Goal: Task Accomplishment & Management: Use online tool/utility

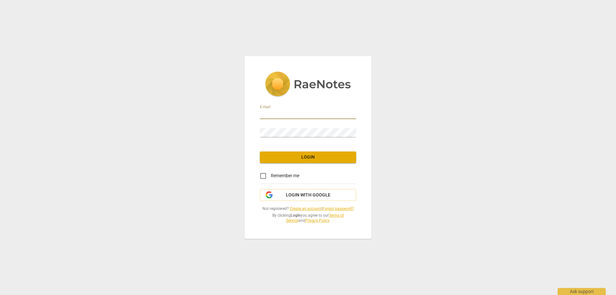
click at [279, 113] on input "email" at bounding box center [308, 114] width 96 height 9
type input "[EMAIL_ADDRESS][DOMAIN_NAME]"
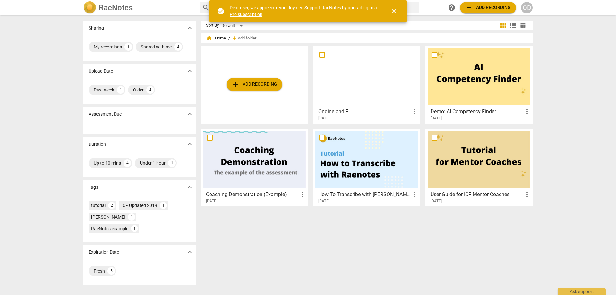
click at [348, 72] on div at bounding box center [367, 76] width 103 height 57
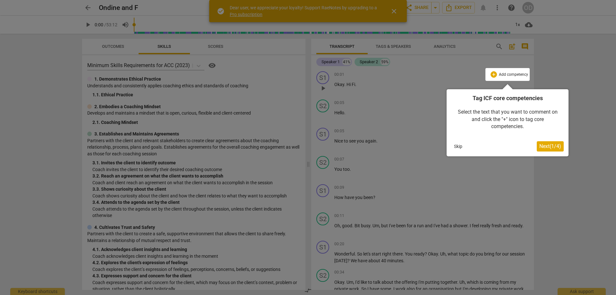
click at [269, 61] on div at bounding box center [308, 147] width 616 height 295
click at [547, 146] on span "Next ( 1 / 4 )" at bounding box center [551, 146] width 22 height 6
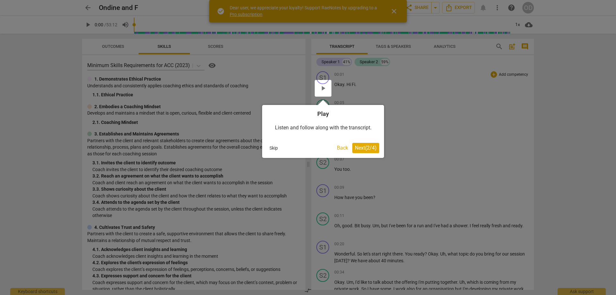
click at [360, 148] on span "Next ( 2 / 4 )" at bounding box center [366, 148] width 22 height 6
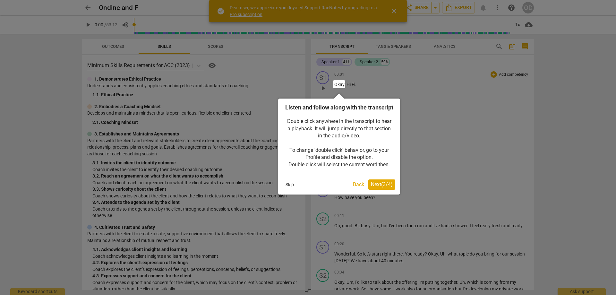
click at [377, 188] on span "Next ( 3 / 4 )" at bounding box center [382, 184] width 22 height 6
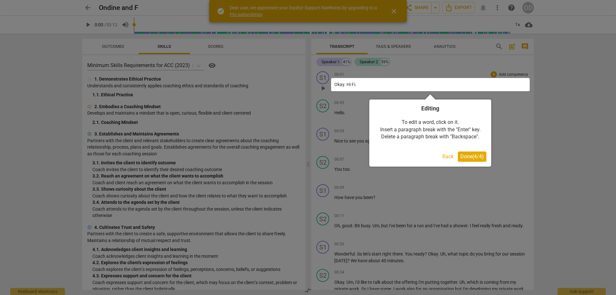
click at [466, 156] on span "Done ( 4 / 4 )" at bounding box center [472, 156] width 23 height 6
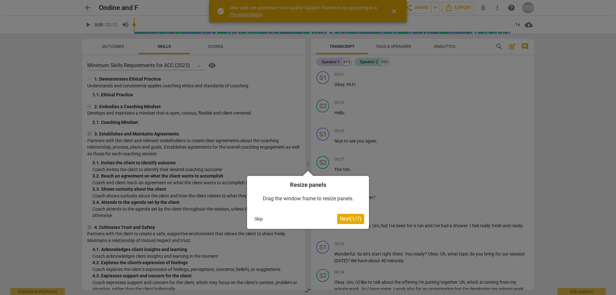
click at [353, 218] on span "Next ( 1 / 7 )" at bounding box center [351, 219] width 22 height 6
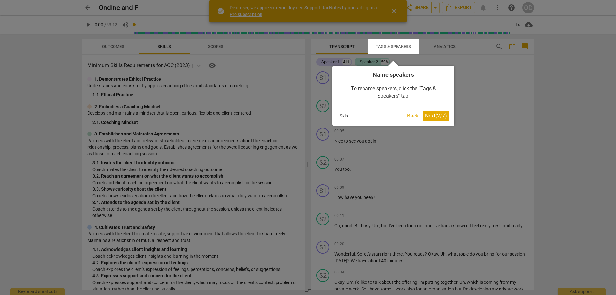
click at [431, 116] on span "Next ( 2 / 7 )" at bounding box center [436, 116] width 22 height 6
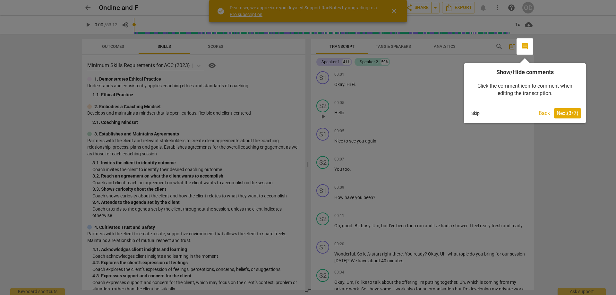
drag, startPoint x: 478, startPoint y: 110, endPoint x: 474, endPoint y: 110, distance: 4.2
click at [477, 110] on button "Skip" at bounding box center [475, 114] width 13 height 10
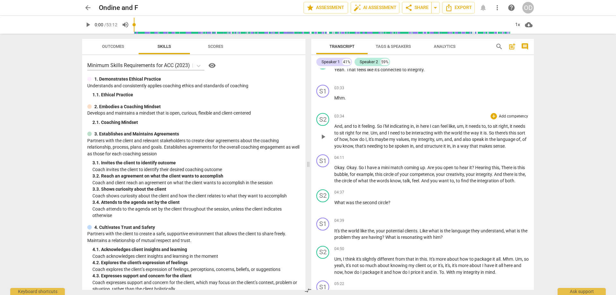
scroll to position [482, 0]
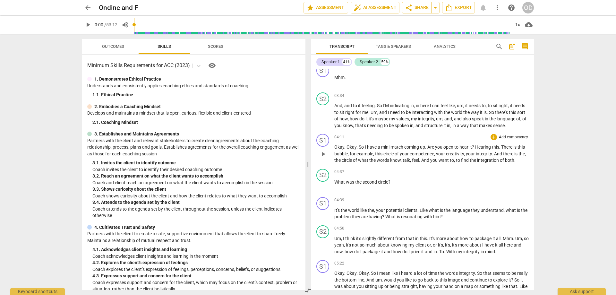
click at [399, 150] on span "match" at bounding box center [398, 146] width 14 height 5
click at [397, 150] on span "match" at bounding box center [398, 146] width 14 height 5
click at [378, 150] on span "a" at bounding box center [380, 146] width 4 height 5
click at [374, 150] on span "have" at bounding box center [372, 146] width 11 height 5
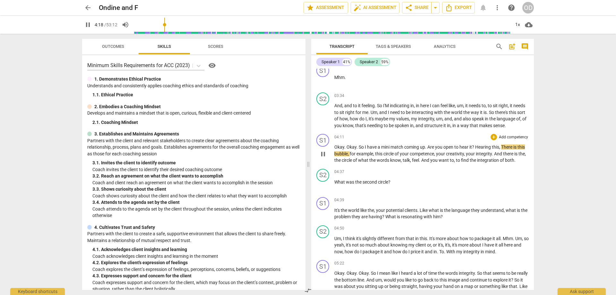
click at [374, 150] on span "have" at bounding box center [372, 146] width 11 height 5
click at [397, 150] on span "match" at bounding box center [398, 146] width 14 height 5
drag, startPoint x: 393, startPoint y: 156, endPoint x: 324, endPoint y: 160, distance: 69.4
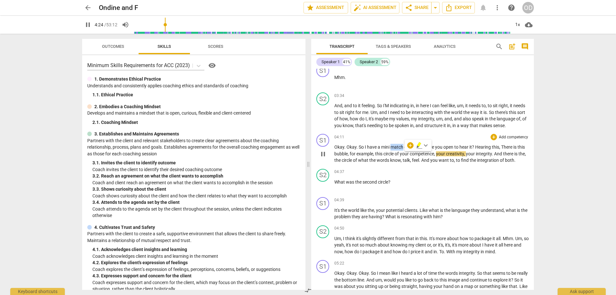
click at [323, 158] on span "pause" at bounding box center [323, 154] width 8 height 8
type input "265"
click at [511, 45] on span "post_add" at bounding box center [513, 47] width 8 height 8
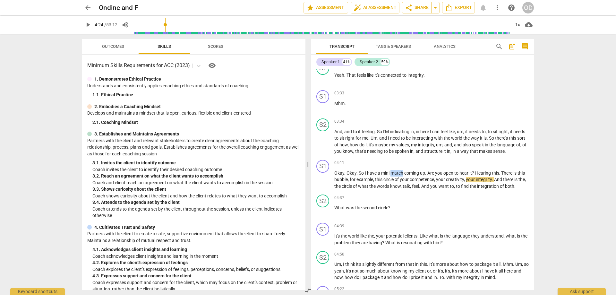
scroll to position [14, 0]
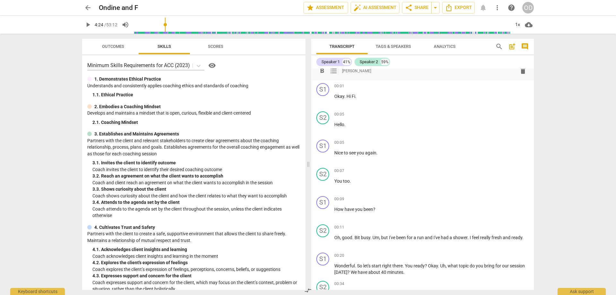
click at [573, 98] on div "arrow_back Ondine and F edit star Assessment auto_fix_high AI Assessment share …" at bounding box center [308, 147] width 616 height 295
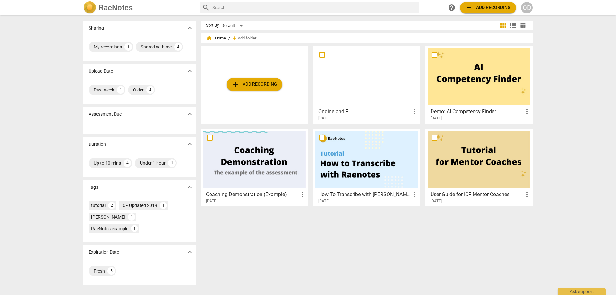
click at [349, 90] on div at bounding box center [367, 76] width 103 height 57
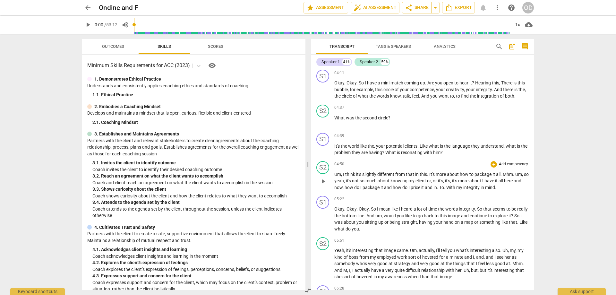
scroll to position [514, 0]
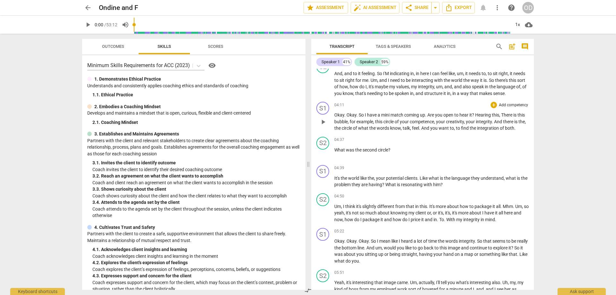
drag, startPoint x: 395, startPoint y: 120, endPoint x: 579, endPoint y: 179, distance: 193.6
click at [579, 179] on div "arrow_back Ondine and F edit star Assessment auto_fix_high AI Assessment share …" at bounding box center [308, 147] width 616 height 295
click at [220, 47] on span "Scores" at bounding box center [215, 46] width 15 height 5
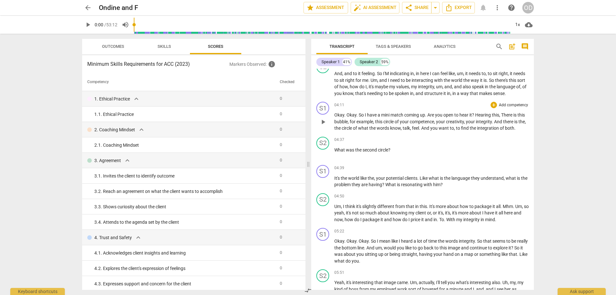
click at [496, 9] on span "more_vert" at bounding box center [498, 8] width 8 height 8
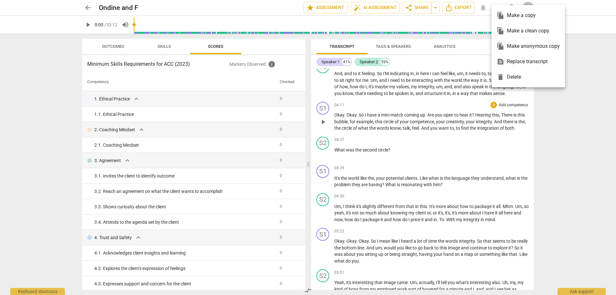
click at [571, 157] on div at bounding box center [308, 147] width 616 height 295
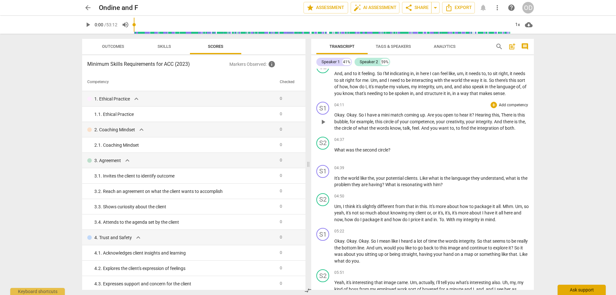
click at [588, 292] on div "Ask support" at bounding box center [582, 290] width 48 height 10
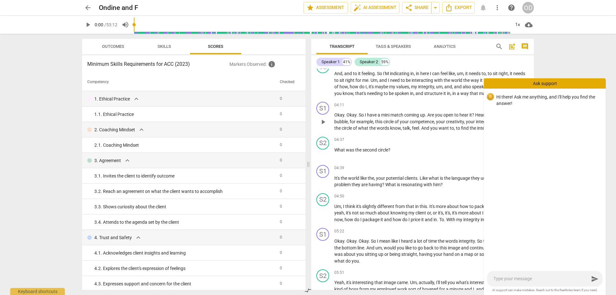
click at [550, 279] on textarea at bounding box center [542, 279] width 96 height 6
type textarea "h"
type textarea "ho"
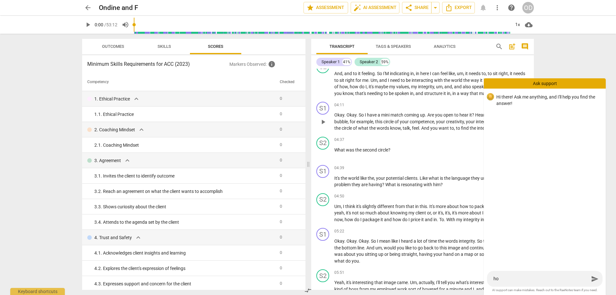
type textarea "how"
type textarea "how t"
type textarea "how"
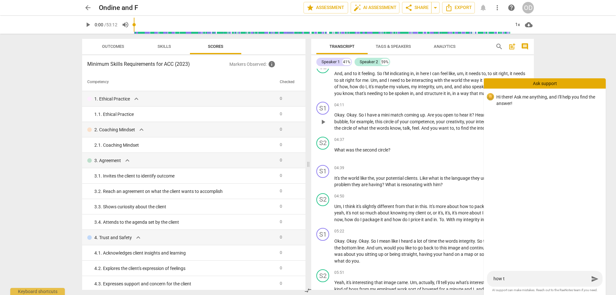
type textarea "how"
type textarea "how o"
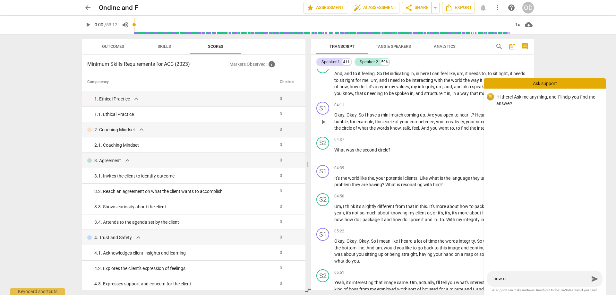
type textarea "how o i"
type textarea "how o i d"
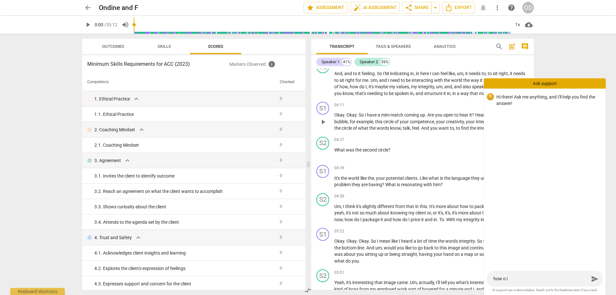
type textarea "how o i d"
type textarea "how o i"
type textarea "how o i e"
type textarea "how o i ed"
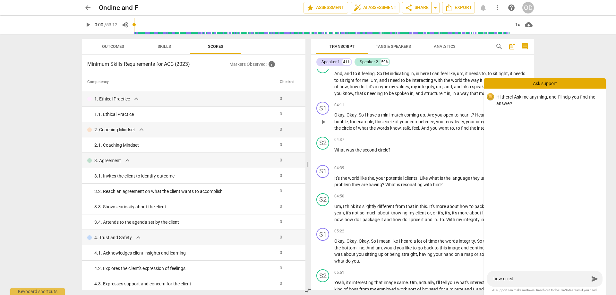
type textarea "how o i edi"
type textarea "how o i edit"
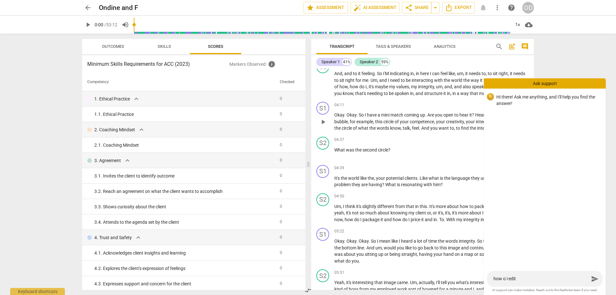
type textarea "how o i edit"
type textarea "how o i edit t"
type textarea "how o i edit th"
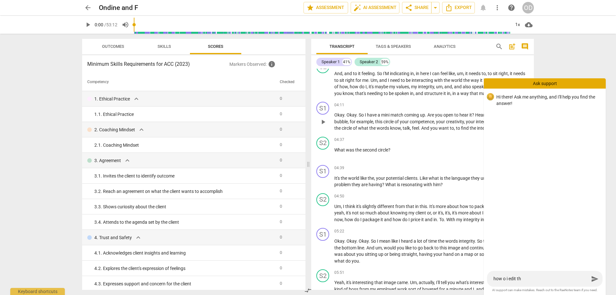
type textarea "how o i edit the"
type textarea "how o i edit the t"
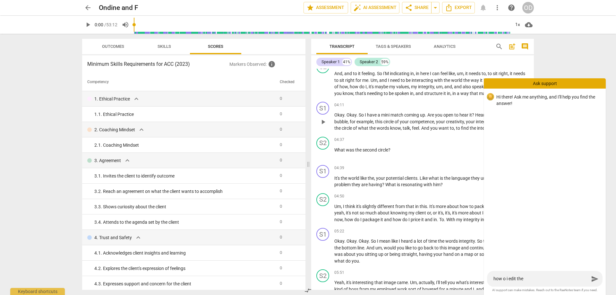
type textarea "how o i edit the t"
type textarea "how o i edit the tr"
type textarea "how o i edit the tra"
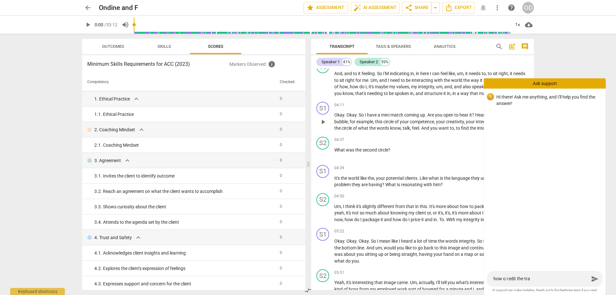
type textarea "how o i edit the [PERSON_NAME]"
type textarea "how o i edit the trans"
type textarea "how o i edit the transc"
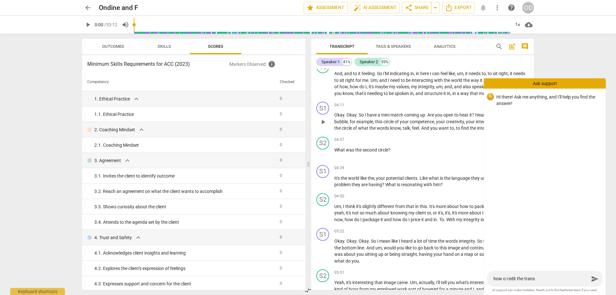
type textarea "how o i edit the transc"
type textarea "how o i edit the transcr"
type textarea "how o i edit the transcri"
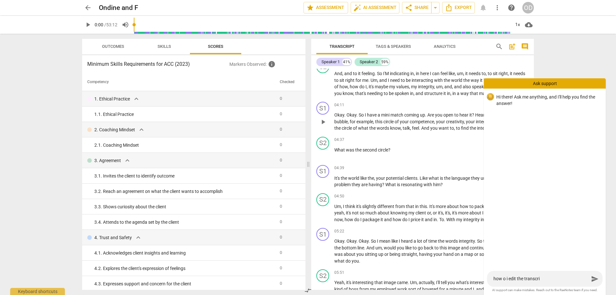
type textarea "how o i edit the transcrip"
type textarea "how o i edit the transcript"
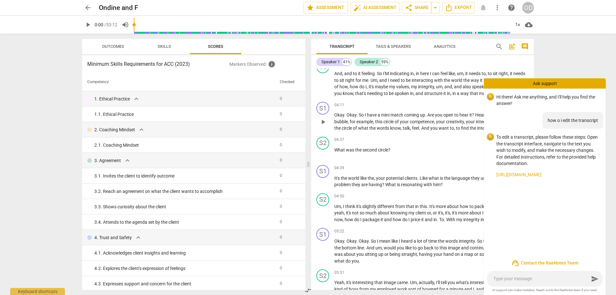
click at [521, 176] on link "[URL][DOMAIN_NAME]" at bounding box center [549, 174] width 104 height 7
click at [396, 118] on span "match" at bounding box center [398, 114] width 14 height 5
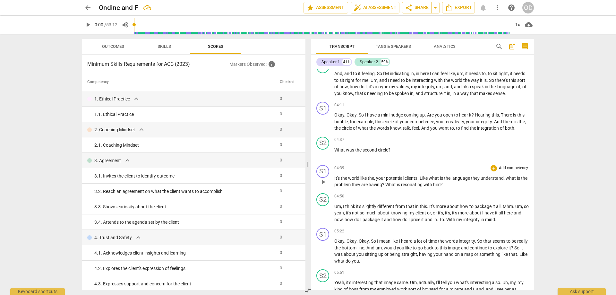
click at [441, 187] on span "him" at bounding box center [436, 184] width 7 height 5
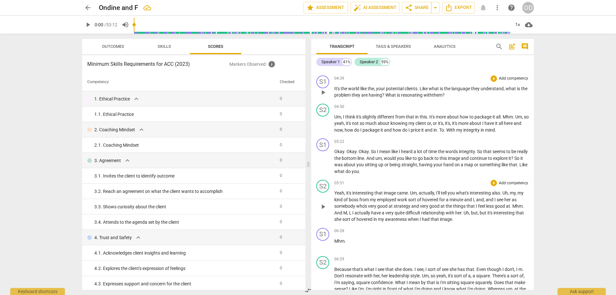
scroll to position [635, 0]
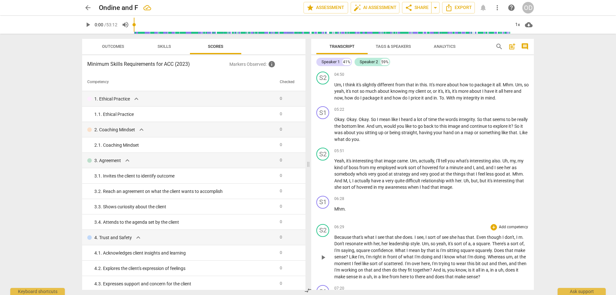
click at [522, 240] on span "m" at bounding box center [521, 237] width 4 height 5
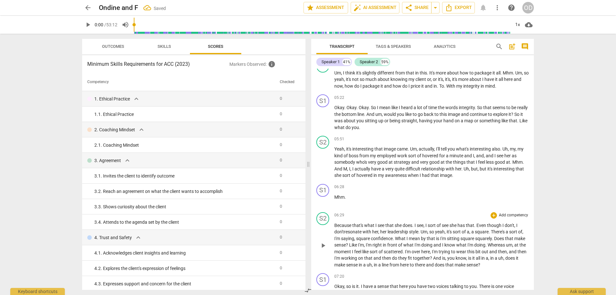
scroll to position [668, 0]
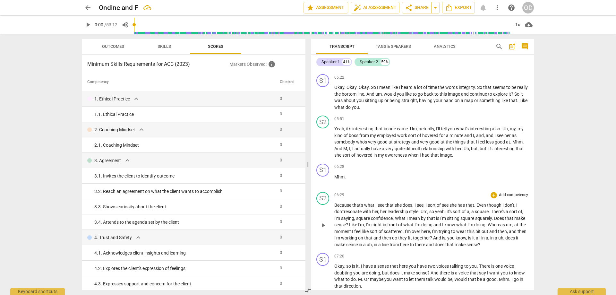
click at [474, 221] on span "square" at bounding box center [468, 218] width 15 height 5
click at [481, 214] on span "square" at bounding box center [482, 211] width 14 height 5
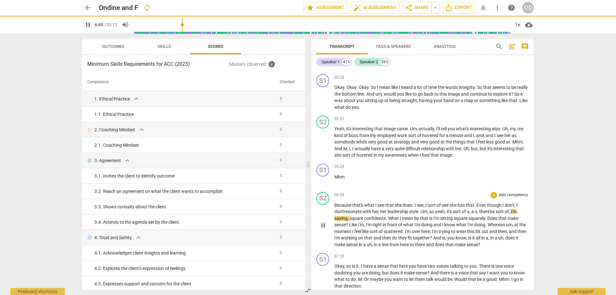
click at [465, 227] on p "Because that's what I see that she does . I see , I sort of see she has that . …" at bounding box center [432, 225] width 195 height 46
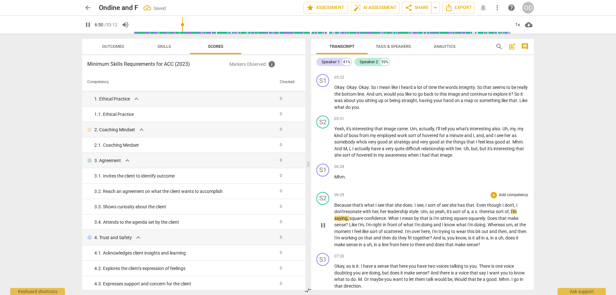
click at [475, 214] on span "a" at bounding box center [474, 211] width 4 height 5
click at [323, 229] on span "pause" at bounding box center [323, 226] width 8 height 8
type input "412"
drag, startPoint x: 454, startPoint y: 240, endPoint x: 458, endPoint y: 236, distance: 5.9
click at [455, 240] on p "Because that's what I see that she does . I see , I sort of see she has that . …" at bounding box center [432, 225] width 195 height 46
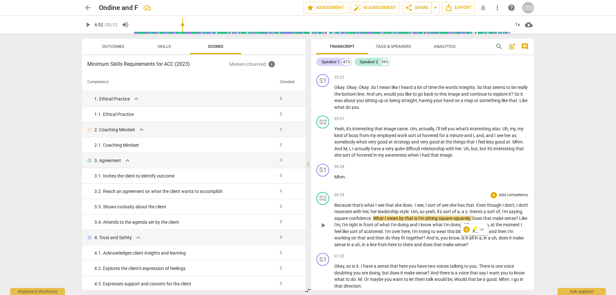
click at [469, 208] on span "that" at bounding box center [470, 205] width 8 height 5
click at [460, 214] on span "a" at bounding box center [459, 211] width 3 height 5
click at [468, 234] on span "wear" at bounding box center [462, 231] width 11 height 5
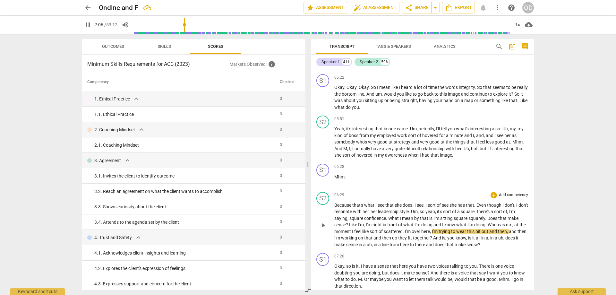
click at [468, 234] on span "wear" at bounding box center [462, 231] width 11 height 5
click at [318, 229] on span "pause" at bounding box center [323, 226] width 10 height 8
type input "427"
click at [468, 234] on span "wear" at bounding box center [462, 231] width 11 height 5
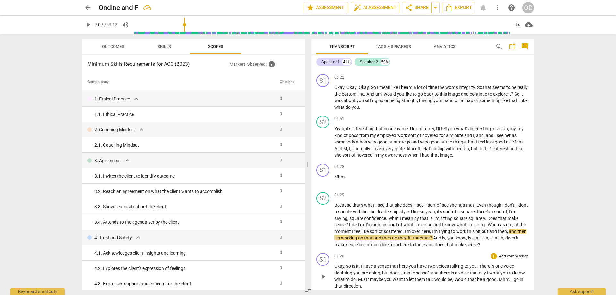
scroll to position [732, 0]
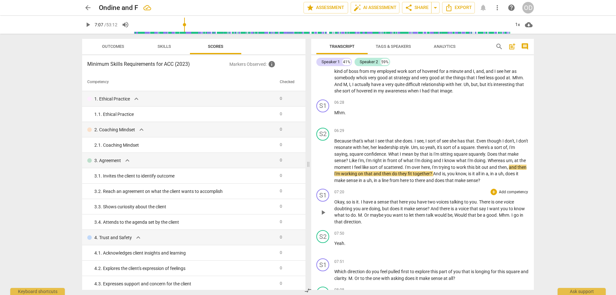
click at [503, 218] on span "Mhm" at bounding box center [504, 215] width 10 height 5
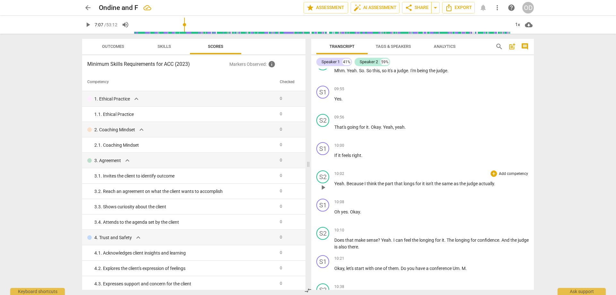
scroll to position [1245, 0]
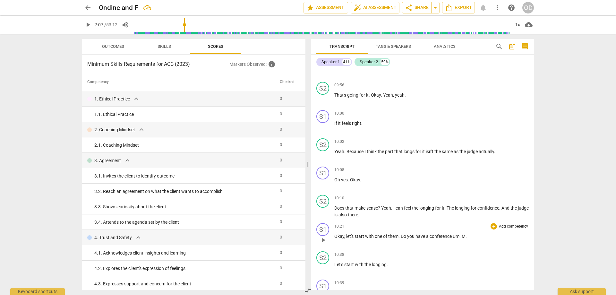
click at [431, 239] on span "conference" at bounding box center [441, 236] width 23 height 5
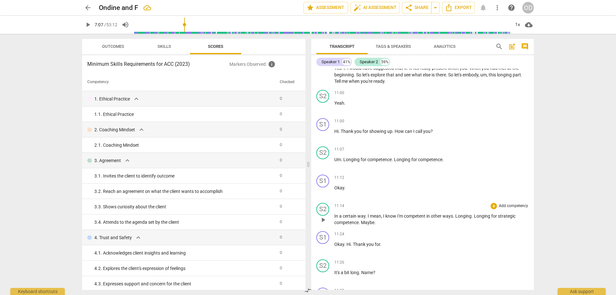
scroll to position [1502, 0]
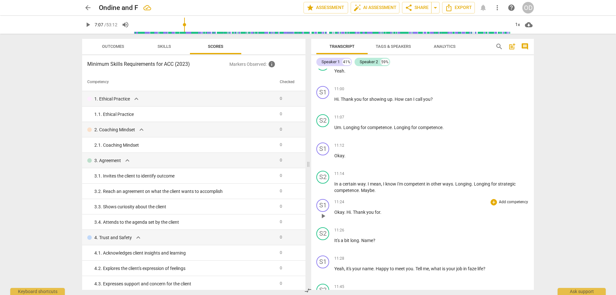
click at [385, 216] on p "Okay . Hi . Thank you for ." at bounding box center [432, 212] width 195 height 7
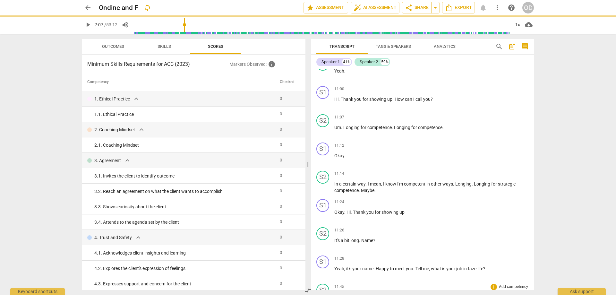
scroll to position [1534, 0]
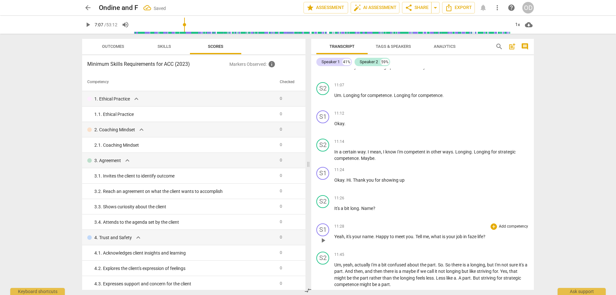
drag, startPoint x: 473, startPoint y: 243, endPoint x: 476, endPoint y: 242, distance: 3.2
click at [475, 239] on span "faze" at bounding box center [473, 236] width 10 height 5
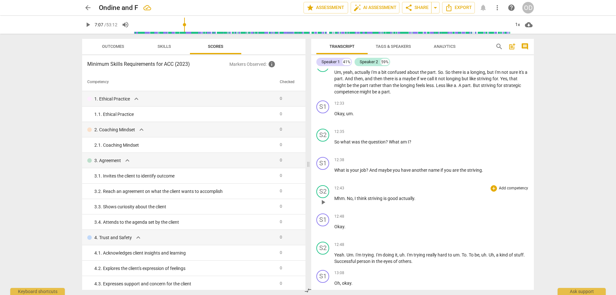
scroll to position [1759, 0]
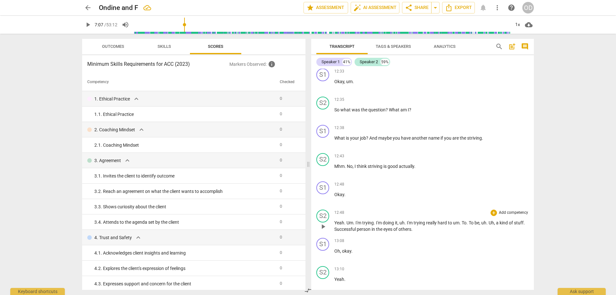
click at [520, 225] on span "stuff" at bounding box center [519, 222] width 10 height 5
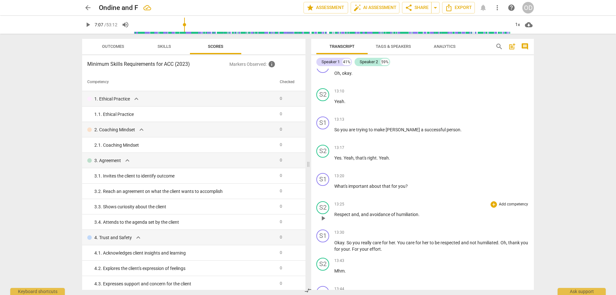
scroll to position [1952, 0]
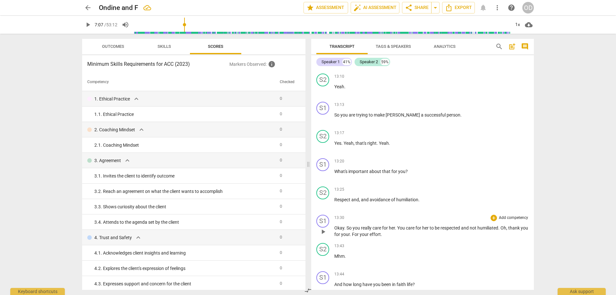
click at [352, 237] on span "." at bounding box center [351, 234] width 2 height 5
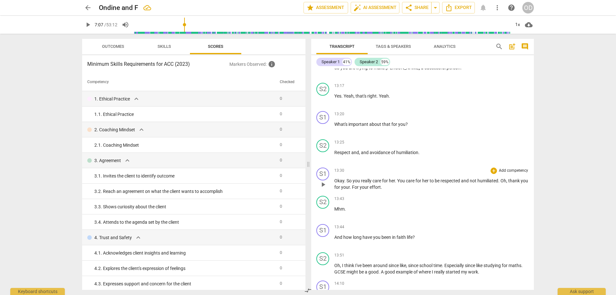
scroll to position [2016, 0]
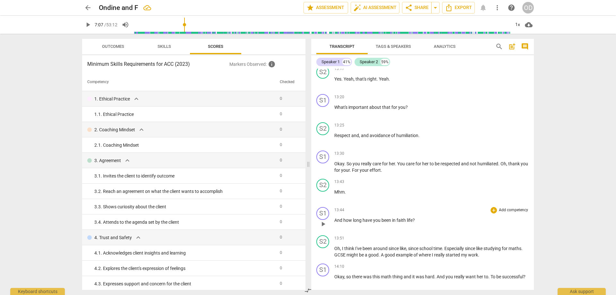
click at [406, 223] on span "faith" at bounding box center [402, 220] width 10 height 5
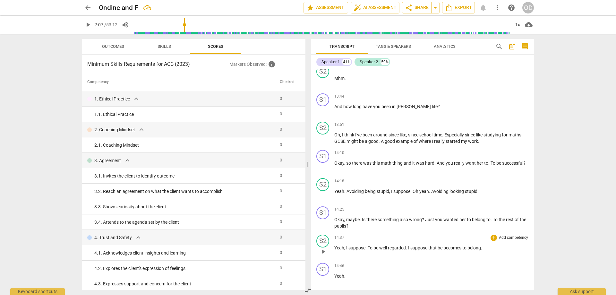
scroll to position [2145, 0]
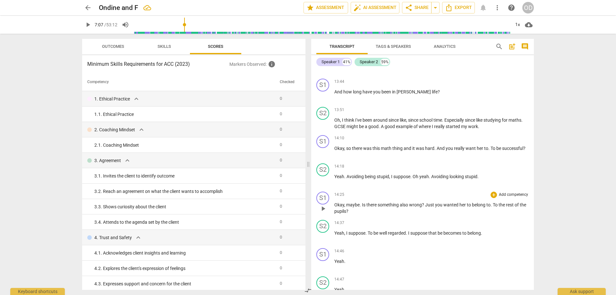
click at [418, 207] on span "wrong" at bounding box center [415, 204] width 13 height 5
click at [322, 213] on span "pause" at bounding box center [323, 209] width 8 height 8
click at [386, 207] on span "something" at bounding box center [389, 204] width 22 height 5
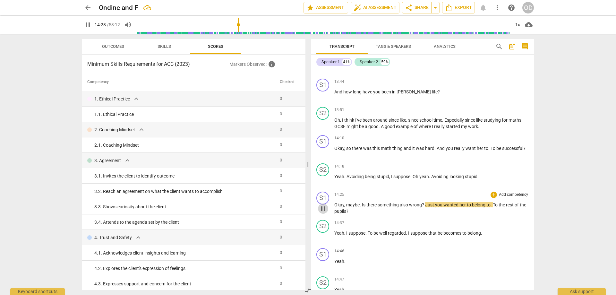
click at [324, 213] on span "pause" at bounding box center [323, 209] width 8 height 8
click at [412, 207] on span "wrong" at bounding box center [415, 204] width 13 height 5
click at [325, 213] on span "pause" at bounding box center [323, 209] width 8 height 8
type input "871"
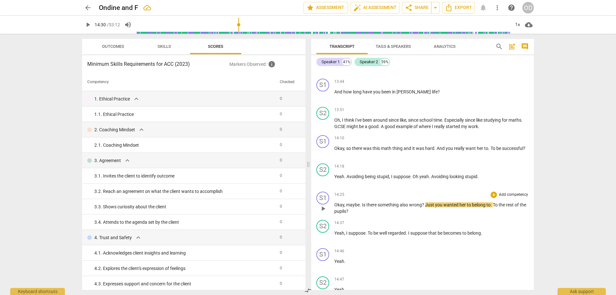
click at [408, 207] on span "also" at bounding box center [404, 204] width 9 height 5
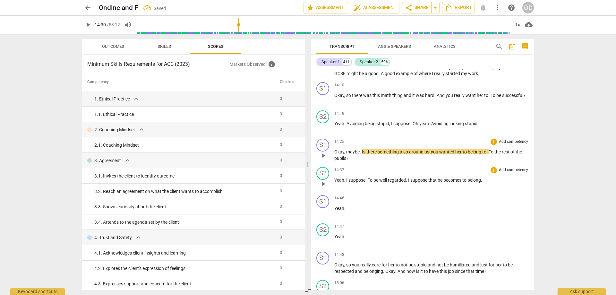
scroll to position [2209, 0]
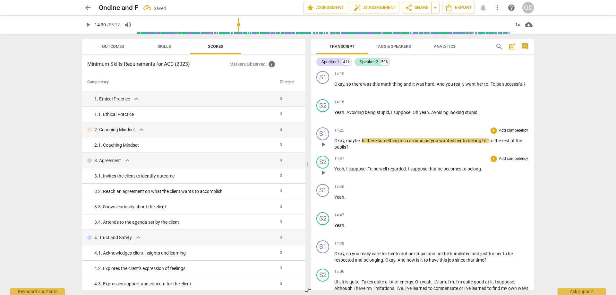
click at [449, 171] on span "becomes" at bounding box center [453, 168] width 19 height 5
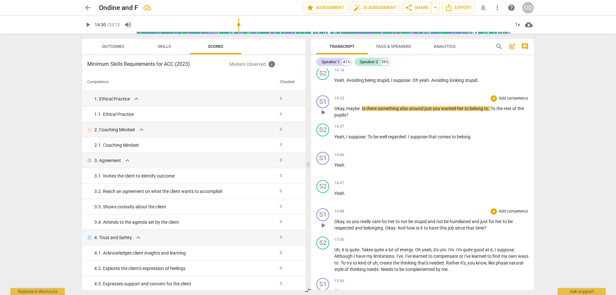
scroll to position [2273, 0]
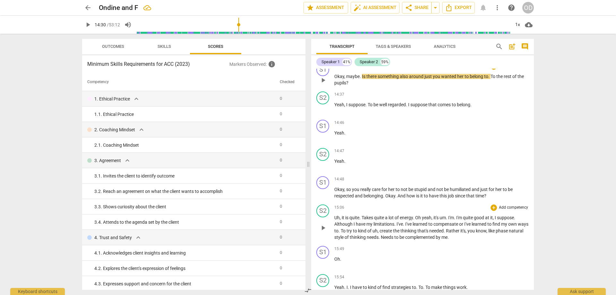
click at [322, 232] on span "play_arrow" at bounding box center [323, 228] width 8 height 8
click at [422, 220] on span "Oh" at bounding box center [418, 217] width 7 height 5
type input "917"
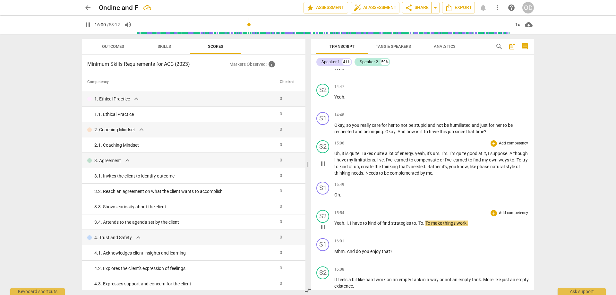
scroll to position [2369, 0]
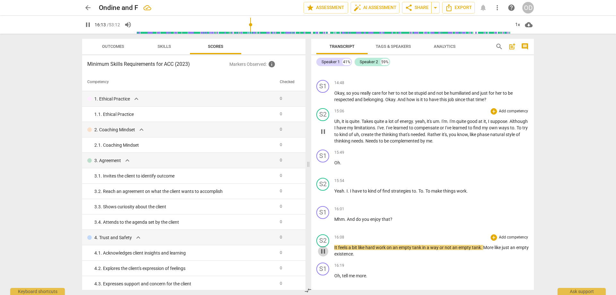
click at [324, 255] on span "pause" at bounding box center [323, 252] width 8 height 8
type input "974"
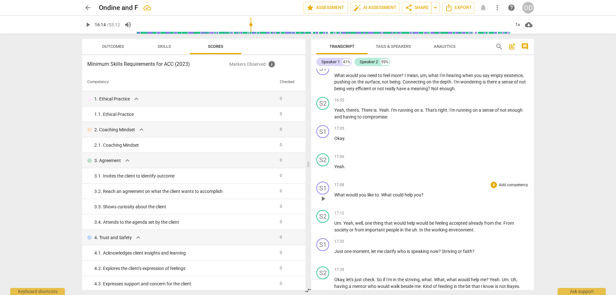
scroll to position [2658, 0]
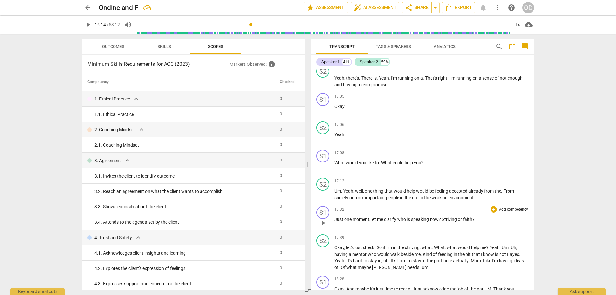
click at [473, 222] on span "faith" at bounding box center [467, 219] width 9 height 5
click at [430, 257] on span "Kind" at bounding box center [428, 254] width 10 height 5
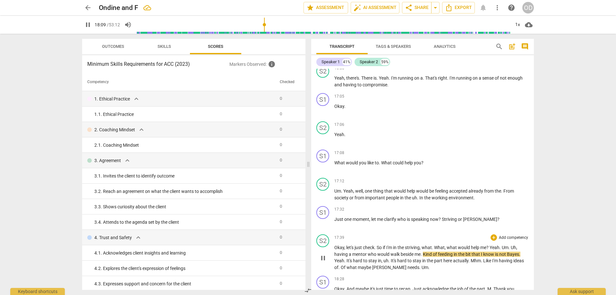
click at [318, 262] on div "S2 play_arrow pause" at bounding box center [326, 252] width 18 height 36
click at [511, 257] on span "Bayes" at bounding box center [513, 254] width 12 height 5
type input "1098"
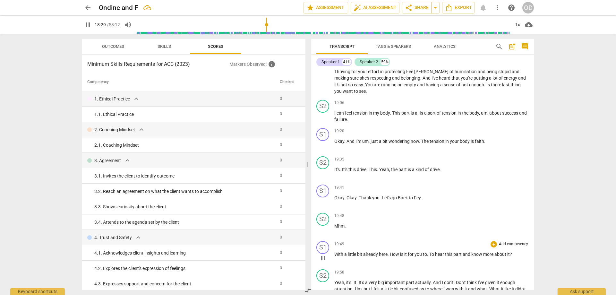
click at [474, 264] on div "19:49 + Add competency keyboard_arrow_right With a little bit already here . Ho…" at bounding box center [432, 252] width 195 height 23
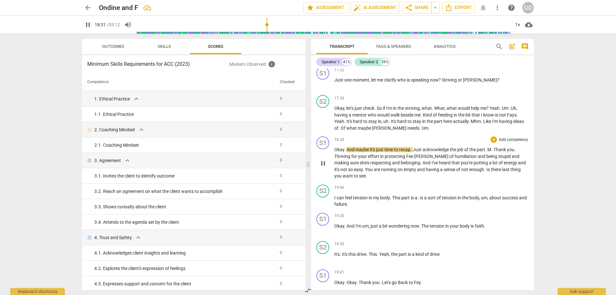
scroll to position [2786, 0]
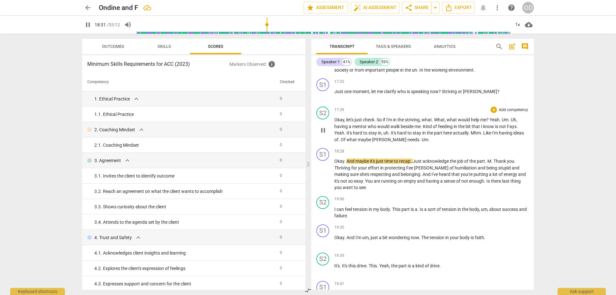
click at [323, 179] on span "pause" at bounding box center [323, 175] width 8 height 8
type input "1112"
click at [471, 135] on span "Mhm" at bounding box center [476, 132] width 10 height 5
click at [490, 164] on span "M" at bounding box center [490, 161] width 4 height 5
click at [485, 235] on span "." at bounding box center [485, 237] width 1 height 5
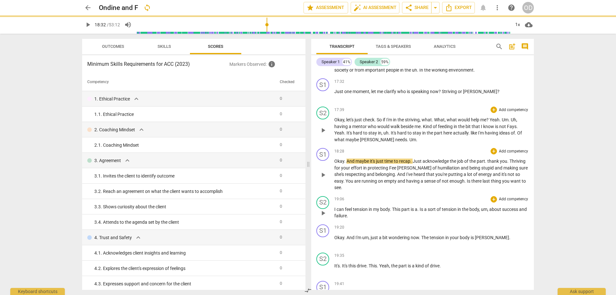
scroll to position [2818, 0]
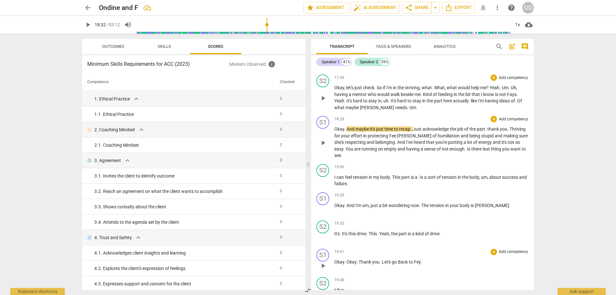
click at [419, 261] on span "Fey" at bounding box center [417, 261] width 7 height 5
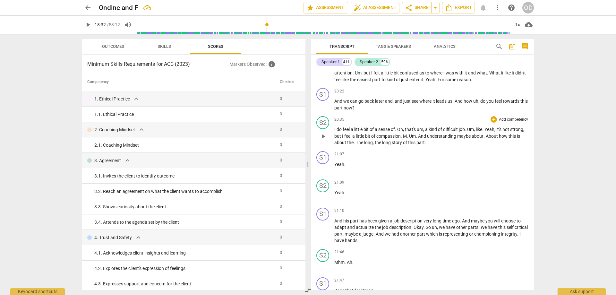
scroll to position [3107, 0]
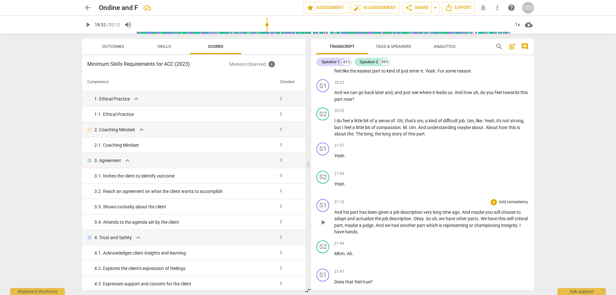
click at [327, 227] on div "play_arrow pause" at bounding box center [326, 223] width 16 height 22
click at [502, 228] on span "integrity" at bounding box center [510, 225] width 16 height 5
click at [321, 223] on span "pause" at bounding box center [323, 223] width 8 height 8
type input "1308"
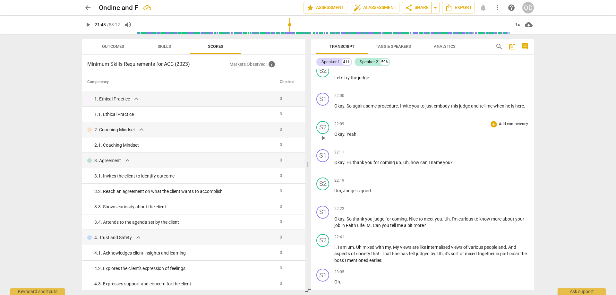
scroll to position [3428, 0]
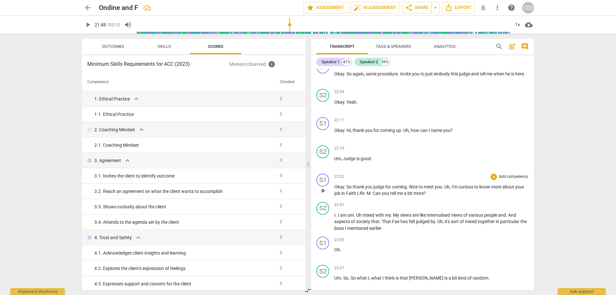
click at [356, 193] on span "Faith" at bounding box center [351, 193] width 11 height 5
click at [391, 193] on span "M" at bounding box center [393, 193] width 4 height 5
click at [322, 190] on span "pause" at bounding box center [323, 191] width 8 height 8
type input "1357"
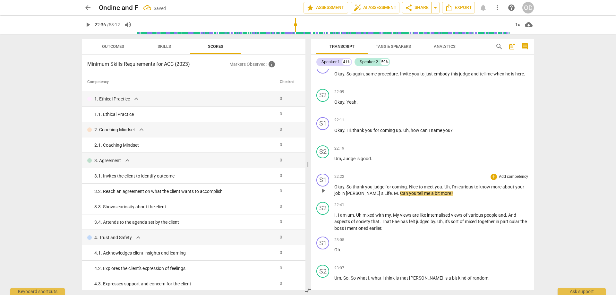
click at [394, 192] on span "M" at bounding box center [396, 193] width 4 height 5
click at [399, 221] on span "Fae" at bounding box center [396, 221] width 8 height 5
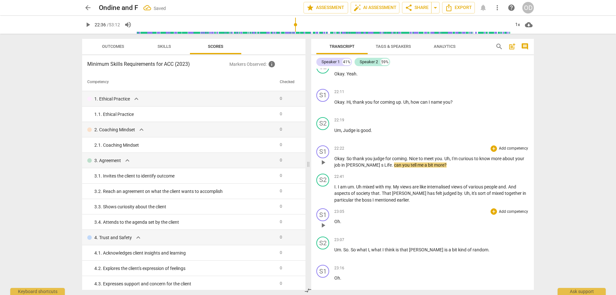
scroll to position [3460, 0]
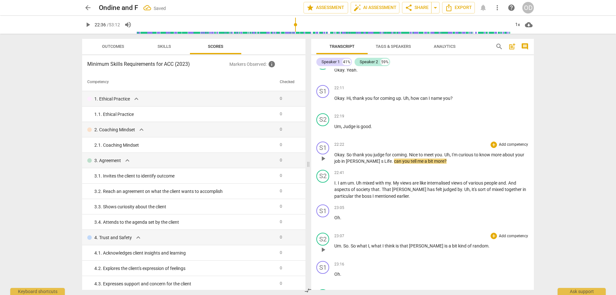
click at [416, 244] on span "[PERSON_NAME]" at bounding box center [426, 245] width 35 height 5
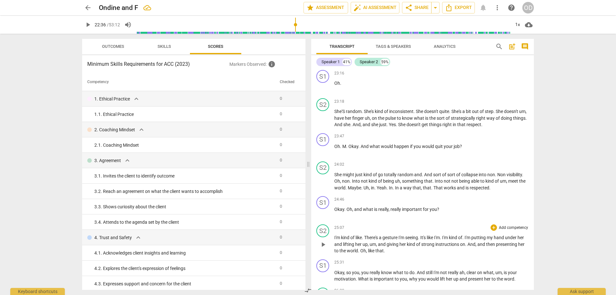
scroll to position [3653, 0]
click at [466, 242] on span "on" at bounding box center [462, 242] width 5 height 5
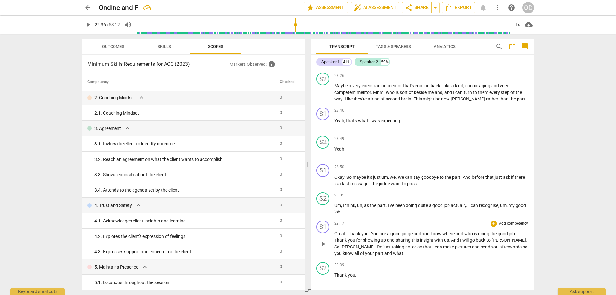
scroll to position [4167, 0]
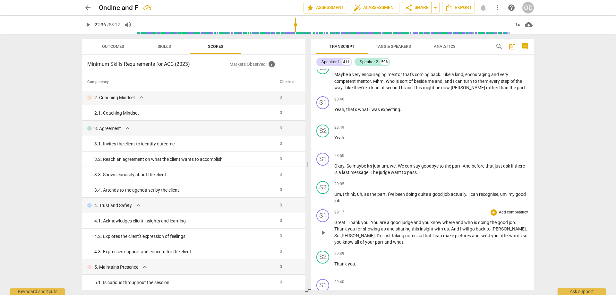
click at [526, 230] on span "." at bounding box center [526, 228] width 1 height 5
click at [375, 233] on span "[PERSON_NAME]" at bounding box center [358, 235] width 34 height 5
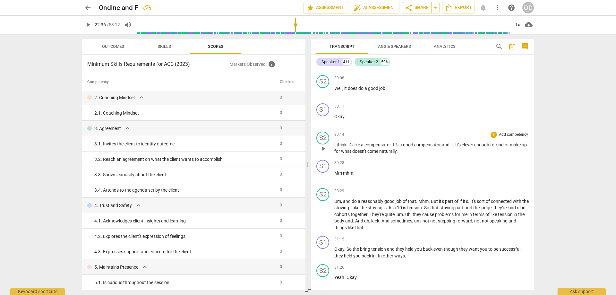
scroll to position [4456, 0]
click at [384, 206] on span "striving" at bounding box center [376, 207] width 16 height 5
click at [384, 205] on span "striving" at bounding box center [376, 207] width 16 height 5
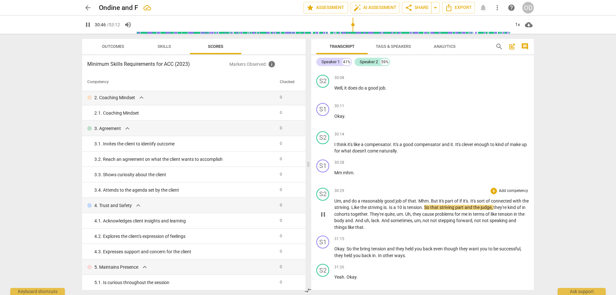
click at [324, 216] on span "pause" at bounding box center [323, 215] width 8 height 8
type input "1847"
drag, startPoint x: 410, startPoint y: 206, endPoint x: 398, endPoint y: 207, distance: 12.2
click at [398, 207] on p "Um , and do a reasonably good job of that . Mhm . But it's part of if it's . It…" at bounding box center [432, 214] width 195 height 33
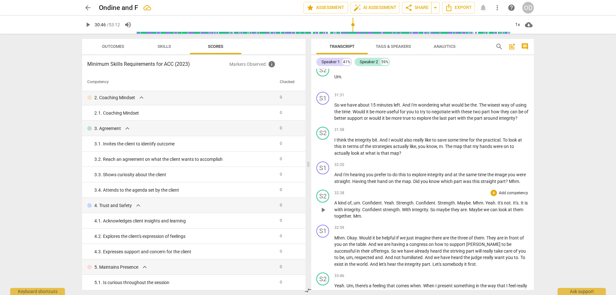
scroll to position [4745, 0]
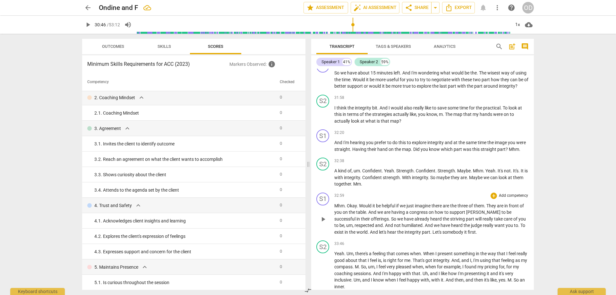
click at [371, 222] on span "their" at bounding box center [366, 218] width 10 height 5
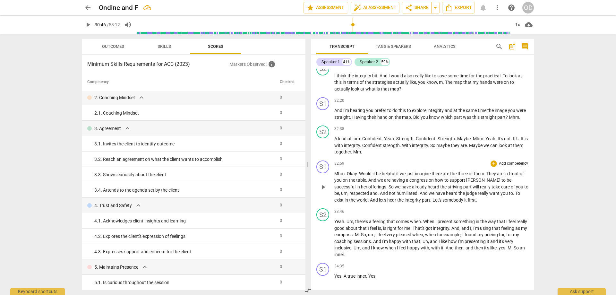
scroll to position [4809, 0]
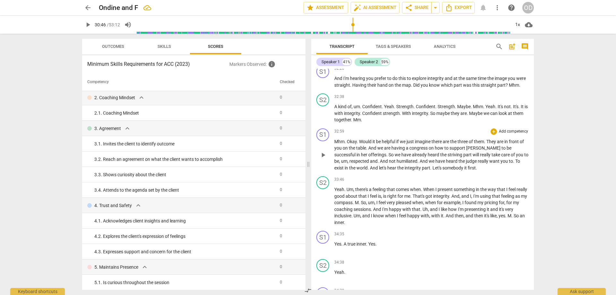
click at [443, 170] on span "somebody" at bounding box center [454, 167] width 22 height 5
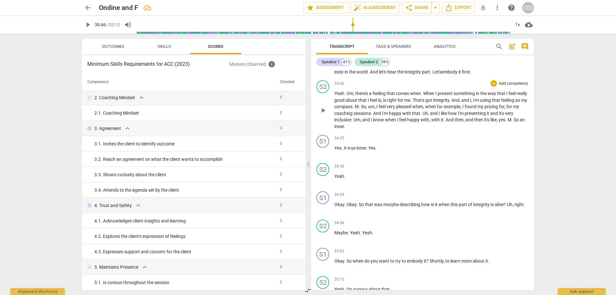
scroll to position [4905, 0]
click at [338, 207] on span "Okay" at bounding box center [340, 204] width 10 height 5
click at [0, 0] on span "pause" at bounding box center [0, 0] width 0 height 0
click at [322, 212] on span "play_arrow" at bounding box center [323, 208] width 8 height 8
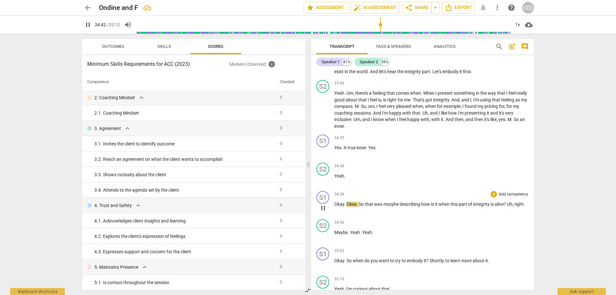
drag, startPoint x: 322, startPoint y: 223, endPoint x: 392, endPoint y: 217, distance: 69.9
click at [322, 212] on span "pause" at bounding box center [323, 208] width 8 height 8
click at [365, 207] on span "that" at bounding box center [369, 204] width 9 height 5
click at [387, 207] on span "morphe" at bounding box center [392, 204] width 16 height 5
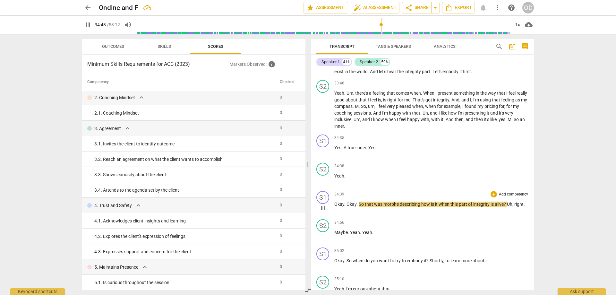
click at [391, 207] on span "morphe" at bounding box center [392, 204] width 16 height 5
type input "2090"
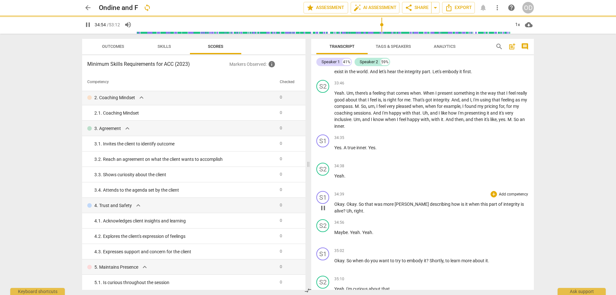
click at [323, 212] on span "pause" at bounding box center [323, 208] width 8 height 8
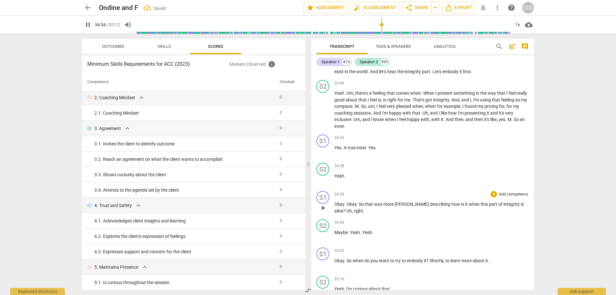
type input "2095"
click at [354, 214] on span "right" at bounding box center [358, 210] width 9 height 5
click at [346, 214] on p "Okay . Okay . So that was more [PERSON_NAME] describing how is it when this par…" at bounding box center [432, 207] width 195 height 13
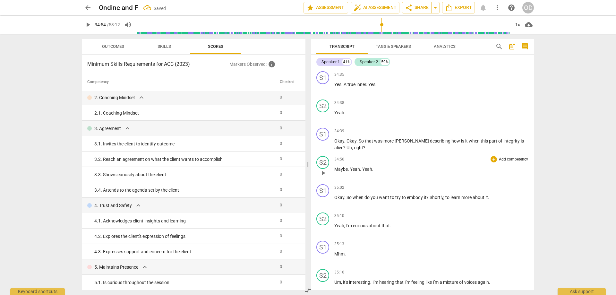
scroll to position [4969, 0]
click at [357, 199] on span "when" at bounding box center [359, 196] width 12 height 5
type input "2105"
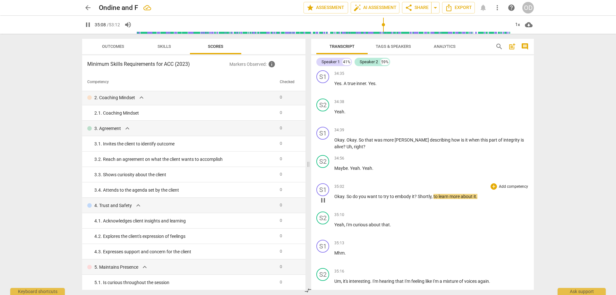
click at [323, 204] on span "pause" at bounding box center [323, 201] width 8 height 8
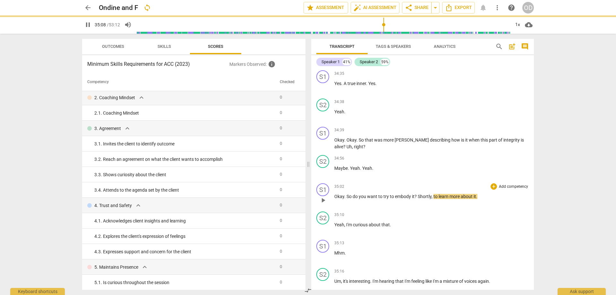
type input "2109"
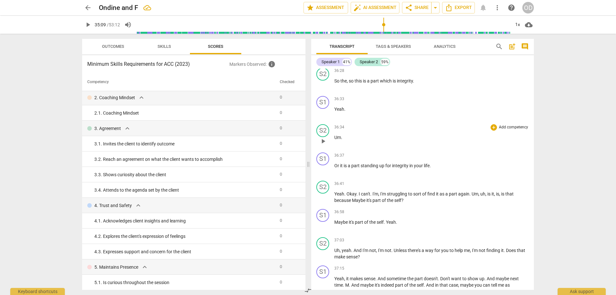
scroll to position [5323, 0]
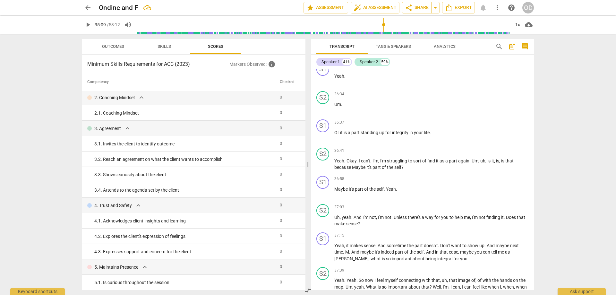
drag, startPoint x: 522, startPoint y: 267, endPoint x: 544, endPoint y: 263, distance: 22.1
click at [369, 261] on span "[PERSON_NAME]" at bounding box center [352, 258] width 34 height 5
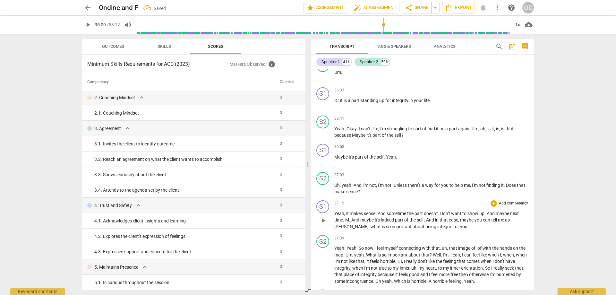
click at [438, 229] on span "integral" at bounding box center [446, 226] width 16 height 5
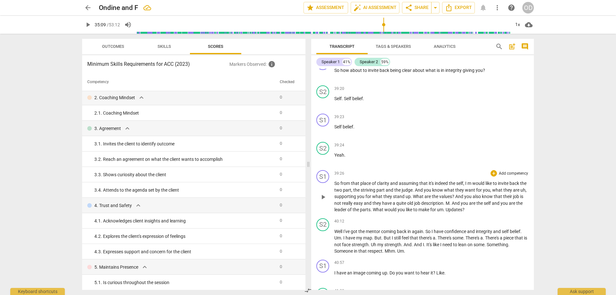
scroll to position [5676, 0]
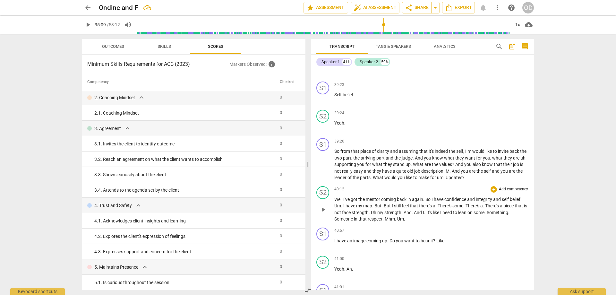
click at [352, 215] on span "face" at bounding box center [347, 212] width 10 height 5
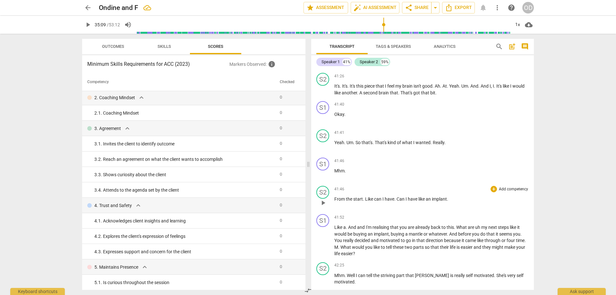
scroll to position [5933, 0]
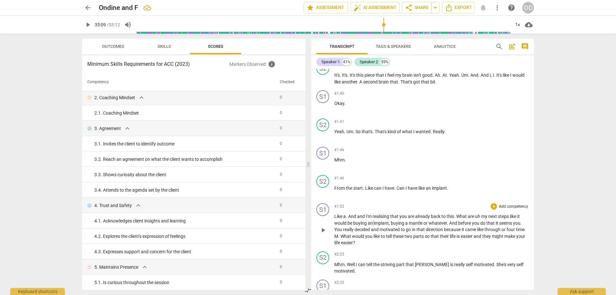
click at [374, 226] on span "an" at bounding box center [371, 223] width 6 height 5
click at [494, 226] on span "that" at bounding box center [491, 223] width 9 height 5
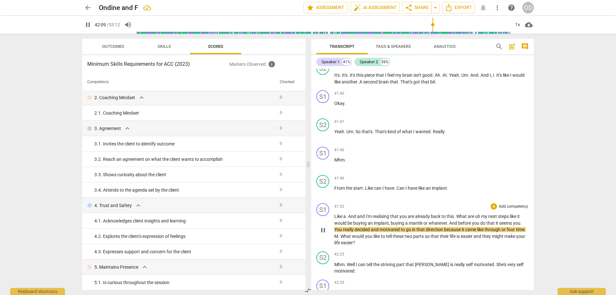
click at [495, 226] on span "that" at bounding box center [491, 223] width 9 height 5
type input "2531"
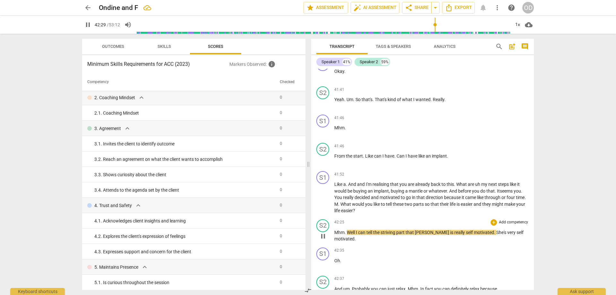
scroll to position [5997, 0]
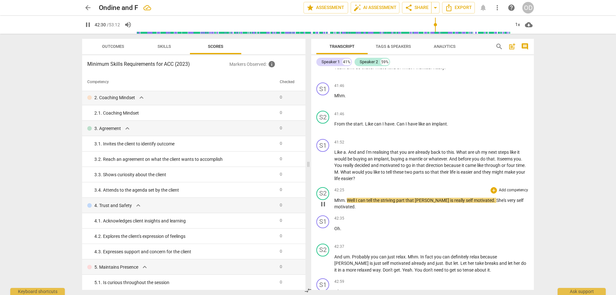
click at [326, 208] on span "pause" at bounding box center [323, 204] width 8 height 8
type input "2551"
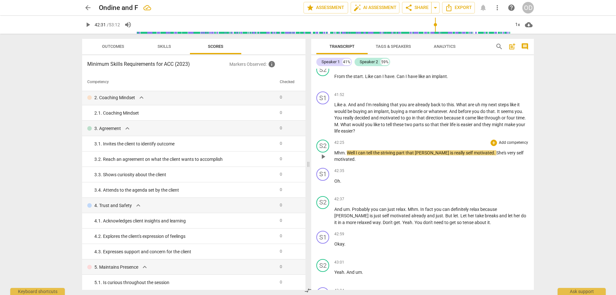
scroll to position [6061, 0]
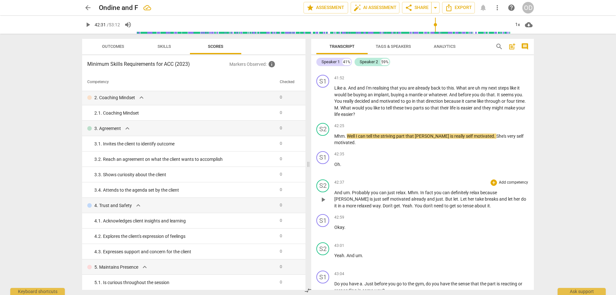
click at [370, 202] on span "[PERSON_NAME]" at bounding box center [352, 199] width 35 height 5
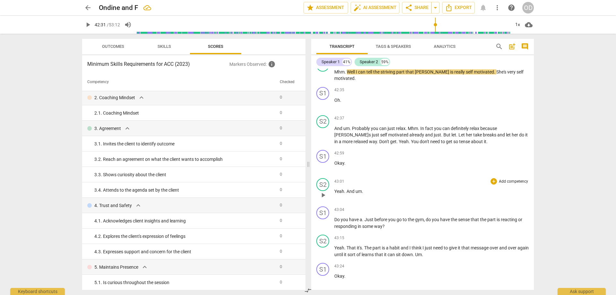
scroll to position [6158, 0]
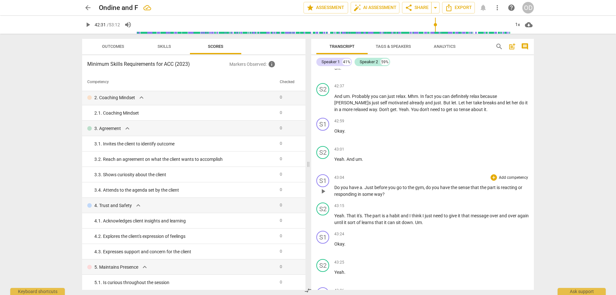
click at [335, 190] on span "Do" at bounding box center [338, 187] width 6 height 5
click at [323, 195] on span "play_arrow" at bounding box center [323, 192] width 8 height 8
click at [322, 195] on span "pause" at bounding box center [323, 192] width 8 height 8
click at [419, 190] on span "gym" at bounding box center [419, 187] width 9 height 5
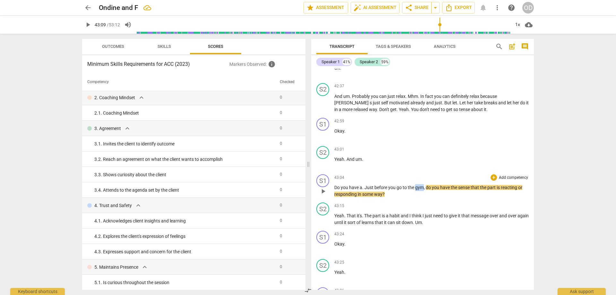
click at [419, 190] on span "gym" at bounding box center [419, 187] width 9 height 5
type input "2589"
click at [323, 195] on span "pause" at bounding box center [323, 192] width 8 height 8
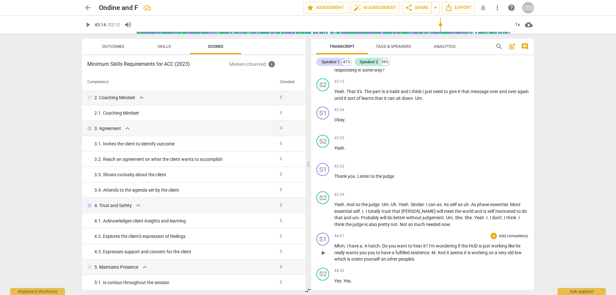
scroll to position [6286, 0]
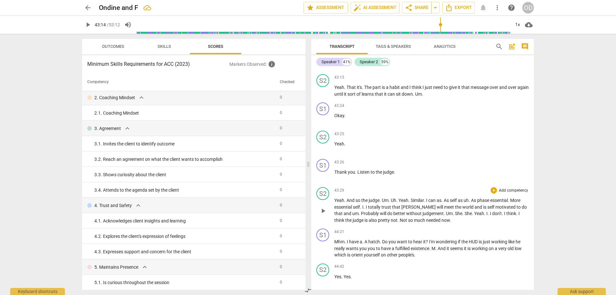
click at [446, 203] on span "As" at bounding box center [447, 200] width 6 height 5
click at [450, 203] on span "As" at bounding box center [447, 200] width 6 height 5
click at [325, 215] on span "pause" at bounding box center [323, 211] width 8 height 8
type input "2625"
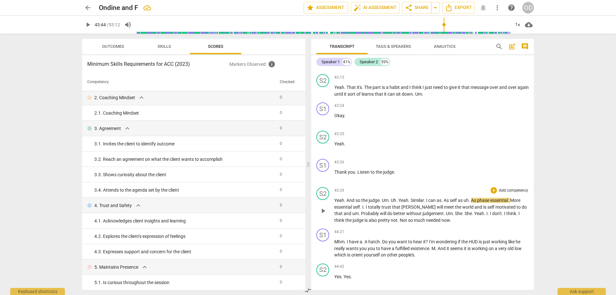
click at [485, 203] on span "phase" at bounding box center [483, 200] width 13 height 5
click at [473, 210] on span "[PERSON_NAME]" at bounding box center [490, 207] width 35 height 5
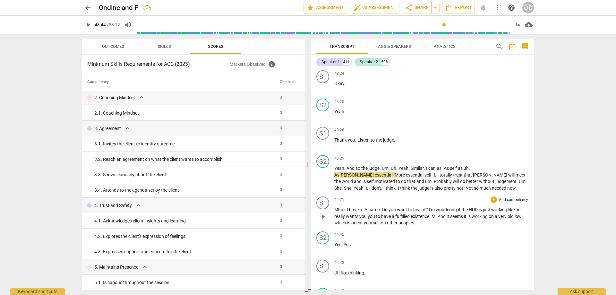
click at [374, 212] on span "hatch" at bounding box center [375, 209] width 12 height 5
click at [452, 212] on span "wondering" at bounding box center [446, 209] width 22 height 5
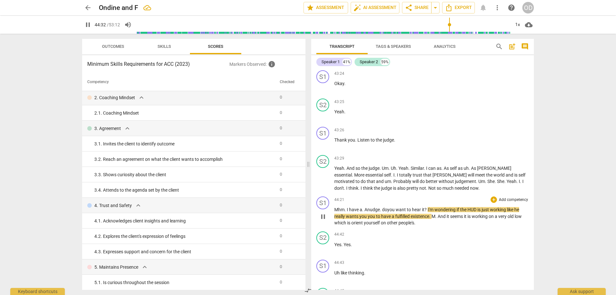
click at [475, 212] on span "HUD" at bounding box center [473, 209] width 10 height 5
click at [468, 212] on span "the" at bounding box center [463, 209] width 7 height 5
click at [471, 212] on span "HUD" at bounding box center [473, 209] width 10 height 5
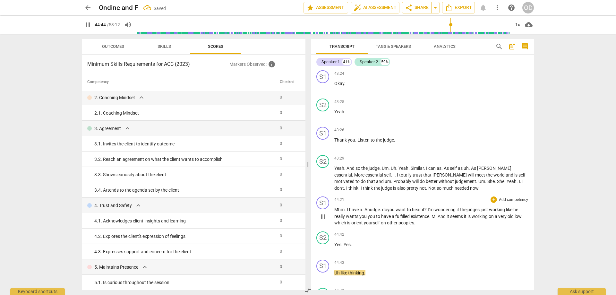
click at [520, 219] on span "low" at bounding box center [518, 216] width 7 height 5
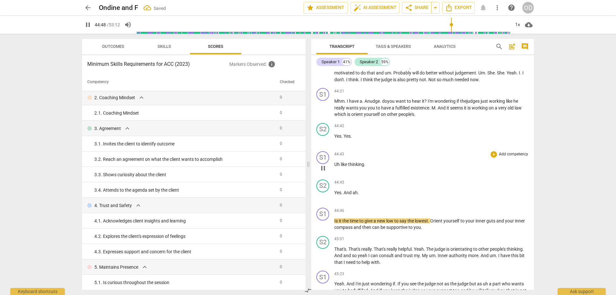
scroll to position [6418, 0]
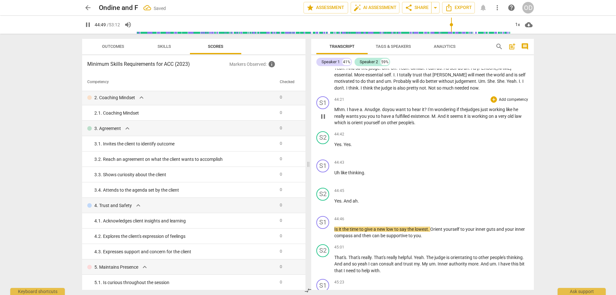
click at [323, 120] on span "pause" at bounding box center [323, 117] width 8 height 8
type input "2690"
click at [390, 232] on span "low" at bounding box center [391, 229] width 8 height 5
click at [374, 239] on div "44:46 + Add competency keyboard_arrow_right Is it the time to give a new law to…" at bounding box center [432, 227] width 195 height 23
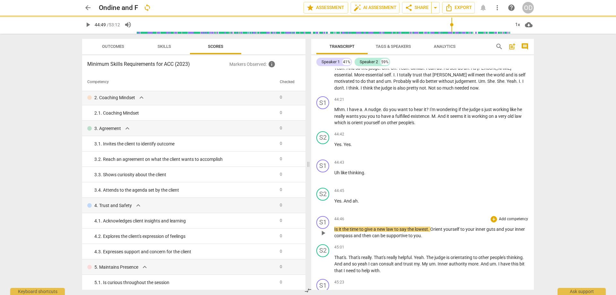
click at [379, 232] on span "new" at bounding box center [381, 229] width 9 height 5
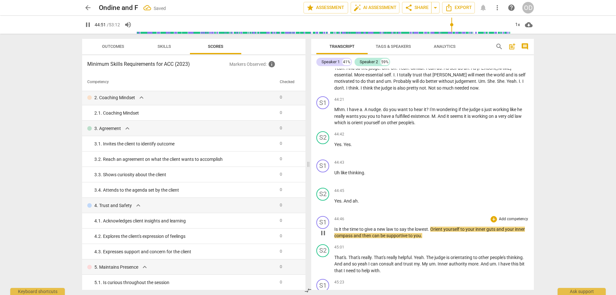
click at [426, 232] on span "lowest" at bounding box center [421, 229] width 13 height 5
click at [424, 232] on span "lowest" at bounding box center [421, 229] width 13 height 5
click at [423, 232] on span "lowest" at bounding box center [421, 229] width 13 height 5
type input "2693"
click at [323, 237] on span "pause" at bounding box center [323, 233] width 8 height 8
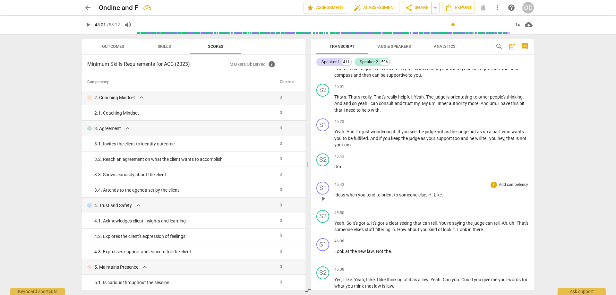
scroll to position [6611, 0]
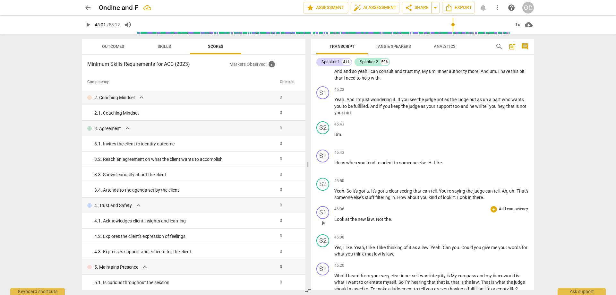
click at [337, 222] on span "Look" at bounding box center [340, 219] width 11 height 5
click at [325, 227] on span "pause" at bounding box center [323, 223] width 8 height 8
type input "2770"
click at [390, 222] on span "the" at bounding box center [388, 219] width 6 height 5
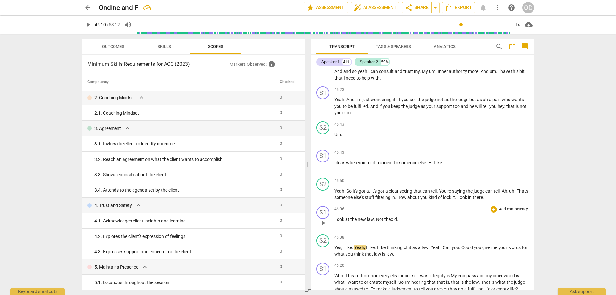
click at [391, 222] on span "theold" at bounding box center [391, 219] width 13 height 5
click at [325, 255] on span "play_arrow" at bounding box center [323, 252] width 8 height 8
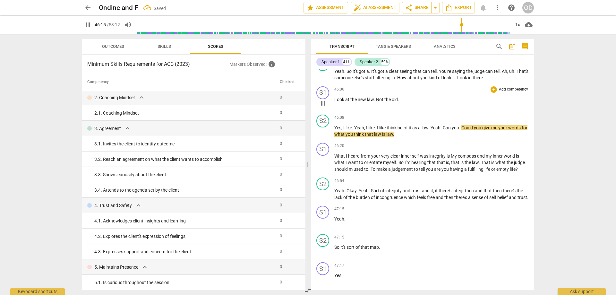
scroll to position [6739, 0]
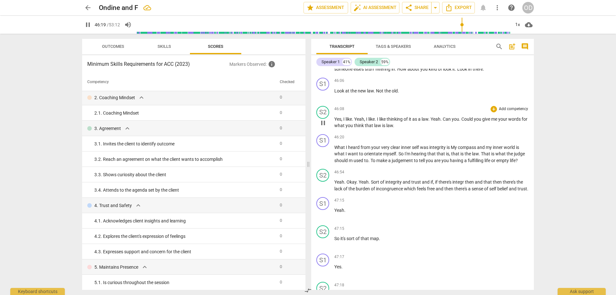
click at [393, 128] on span "law" at bounding box center [390, 125] width 7 height 5
drag, startPoint x: 321, startPoint y: 141, endPoint x: 375, endPoint y: 152, distance: 55.6
click at [322, 127] on span "pause" at bounding box center [323, 123] width 8 height 8
type input "2781"
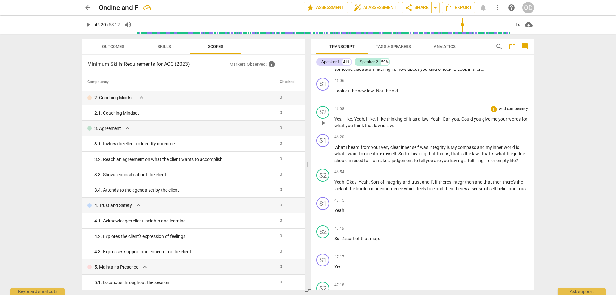
click at [393, 128] on span "law" at bounding box center [390, 125] width 7 height 5
click at [354, 163] on span "used" at bounding box center [359, 160] width 11 height 5
click at [464, 185] on span "integr" at bounding box center [459, 181] width 13 height 5
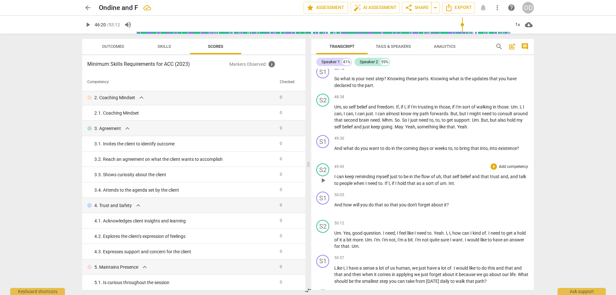
scroll to position [7221, 0]
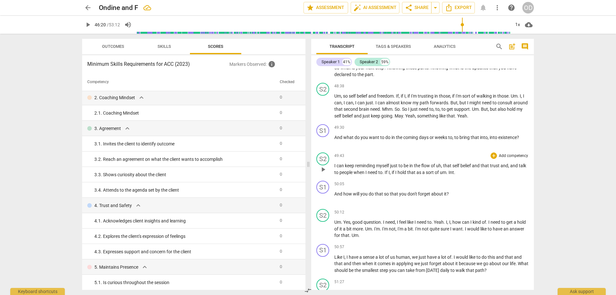
click at [417, 175] on span "that" at bounding box center [411, 172] width 9 height 5
click at [323, 173] on span "pause" at bounding box center [323, 170] width 8 height 8
type input "3003"
click at [454, 175] on span "Int" at bounding box center [451, 172] width 5 height 5
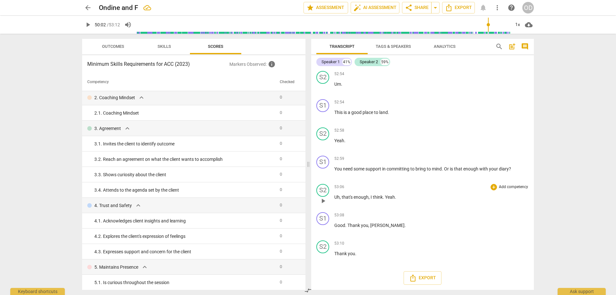
scroll to position [7735, 0]
click at [388, 115] on span "land" at bounding box center [384, 112] width 9 height 5
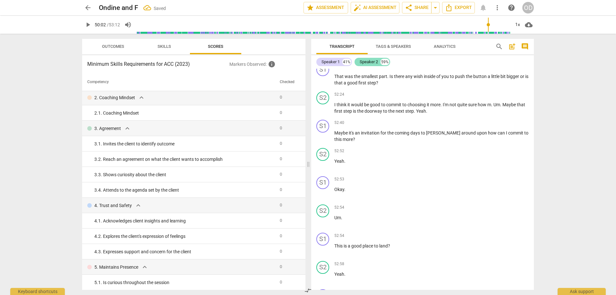
scroll to position [7584, 0]
click at [419, 10] on span "share Share" at bounding box center [417, 8] width 24 height 8
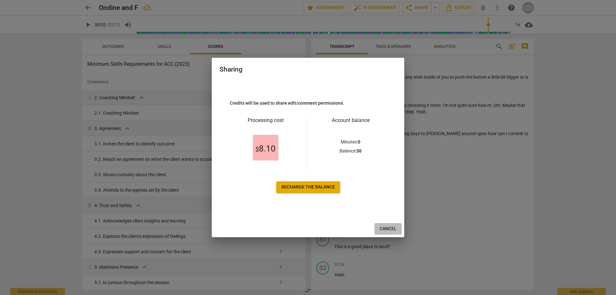
click at [388, 229] on span "Cancel" at bounding box center [388, 229] width 17 height 6
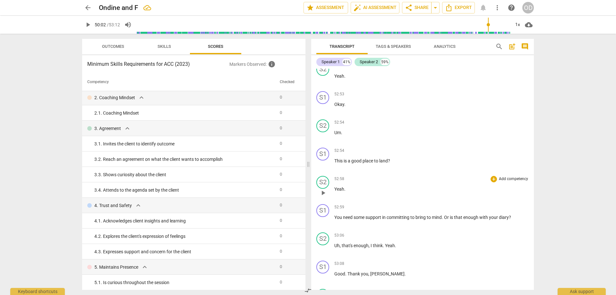
scroll to position [7744, 0]
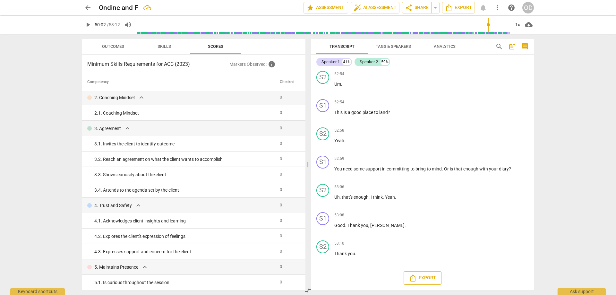
click at [418, 279] on span "Export" at bounding box center [422, 278] width 27 height 8
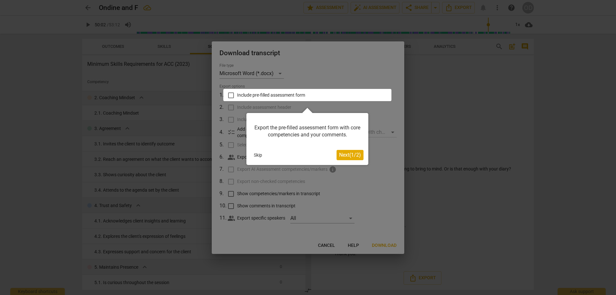
click at [352, 153] on span "Next ( 1 / 2 )" at bounding box center [350, 155] width 22 height 6
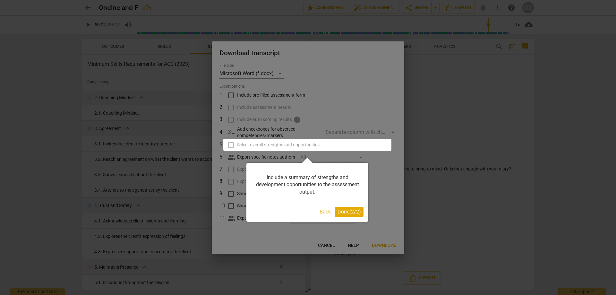
click at [342, 211] on span "Done ( 2 / 2 )" at bounding box center [349, 212] width 23 height 6
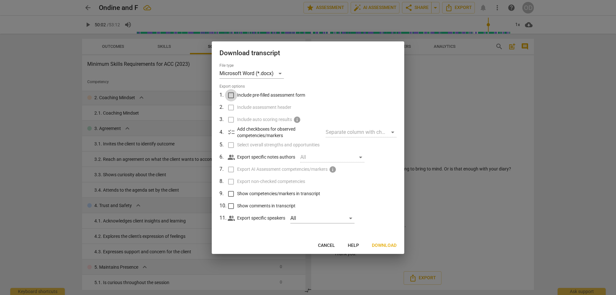
click at [229, 96] on input "Include pre-filled assessment form" at bounding box center [231, 95] width 12 height 12
checkbox input "true"
click at [232, 105] on input "Include assessment header" at bounding box center [231, 107] width 12 height 12
checkbox input "true"
click at [230, 144] on input "Select overall strengths and opportunities" at bounding box center [231, 145] width 12 height 12
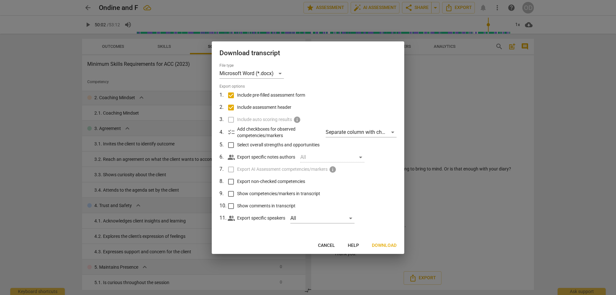
checkbox input "true"
click at [230, 181] on input "Export non-checked competencies" at bounding box center [231, 182] width 12 height 12
checkbox input "true"
click at [232, 194] on input "Show competencies/markers in transcript" at bounding box center [231, 194] width 12 height 12
checkbox input "true"
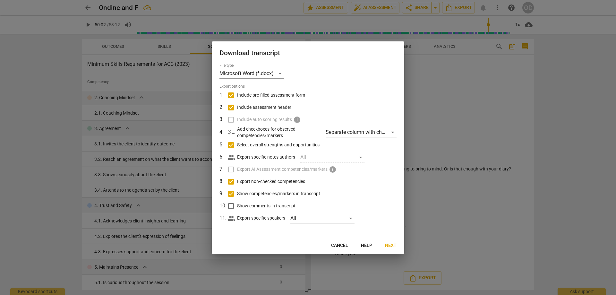
click at [230, 208] on input "Show comments in transcript" at bounding box center [231, 206] width 12 height 12
checkbox input "true"
click at [388, 246] on span "Next" at bounding box center [391, 245] width 12 height 6
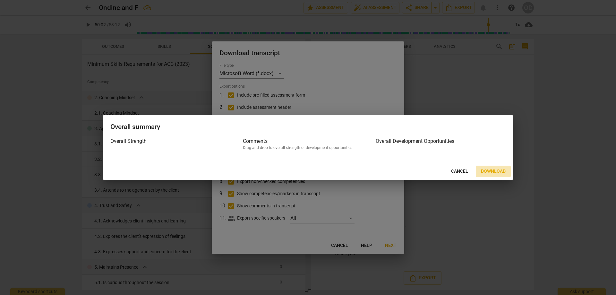
click at [491, 170] on span "Download" at bounding box center [493, 171] width 25 height 6
